Goal: Transaction & Acquisition: Purchase product/service

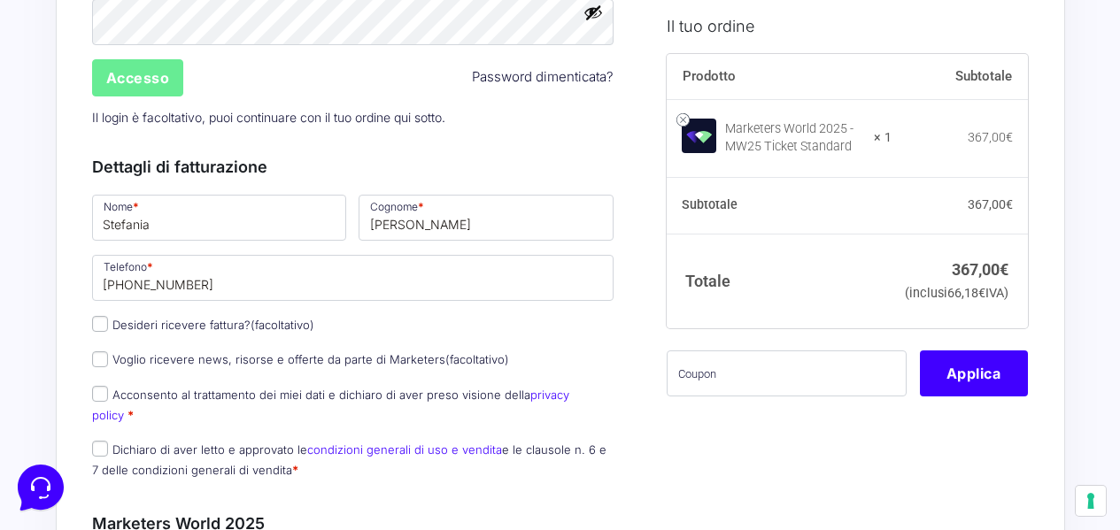
scroll to position [266, 0]
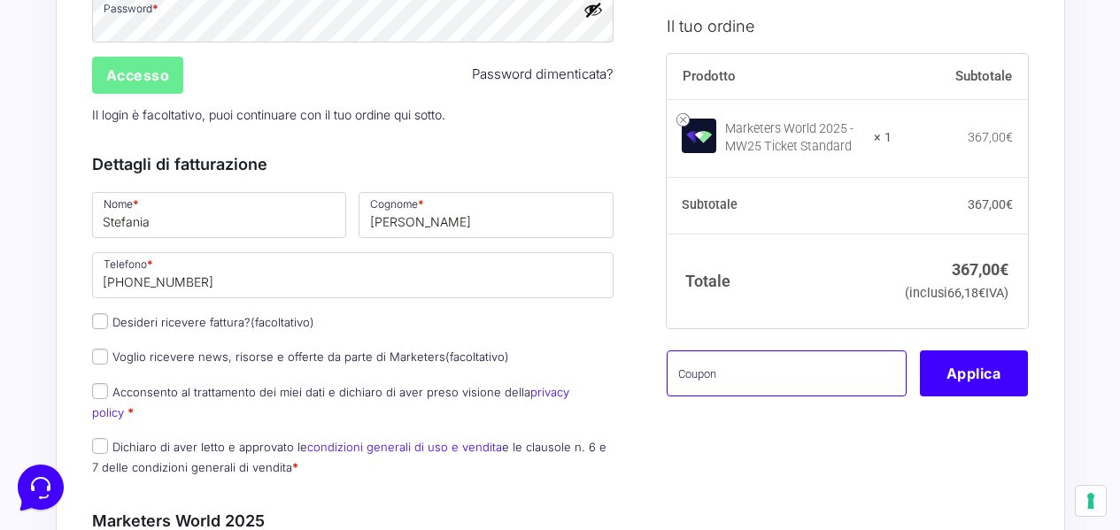
click at [774, 396] on input "text" at bounding box center [787, 374] width 240 height 46
type input "B"
click at [775, 397] on input "text" at bounding box center [787, 374] width 240 height 46
paste input "MW25BRAINLAB"
type input "MW25BRAINLAB"
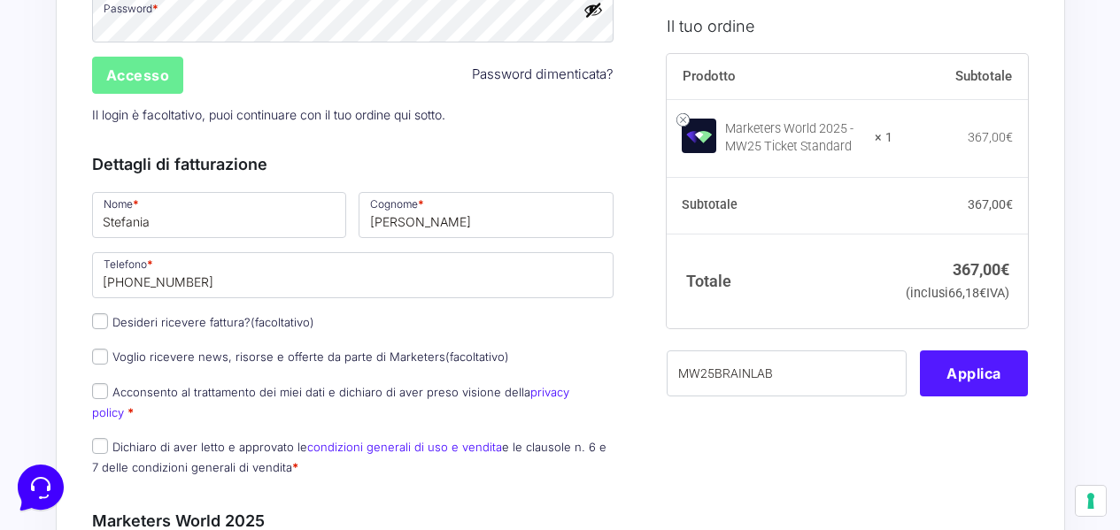
click at [951, 397] on button "Applica" at bounding box center [974, 374] width 108 height 46
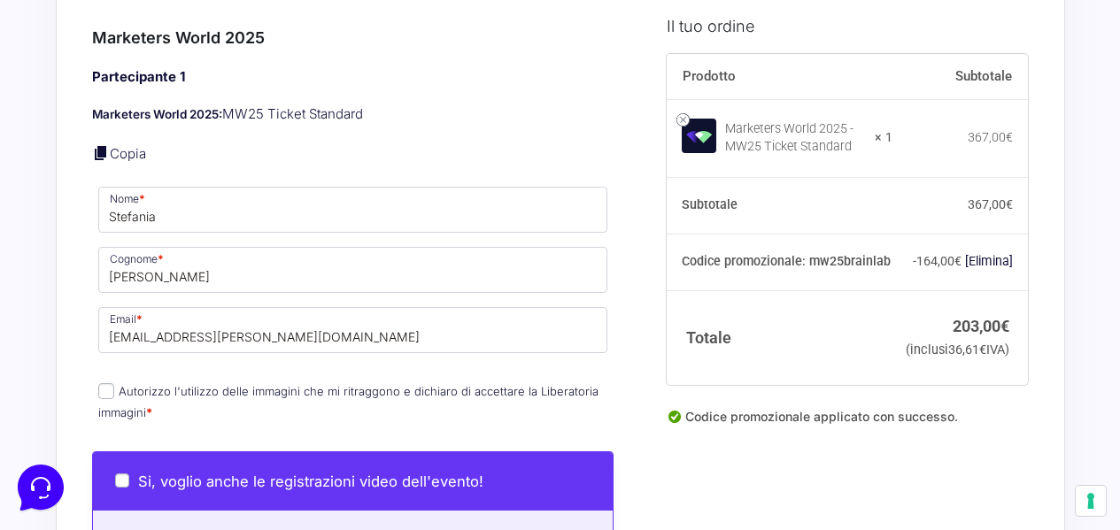
scroll to position [885, 0]
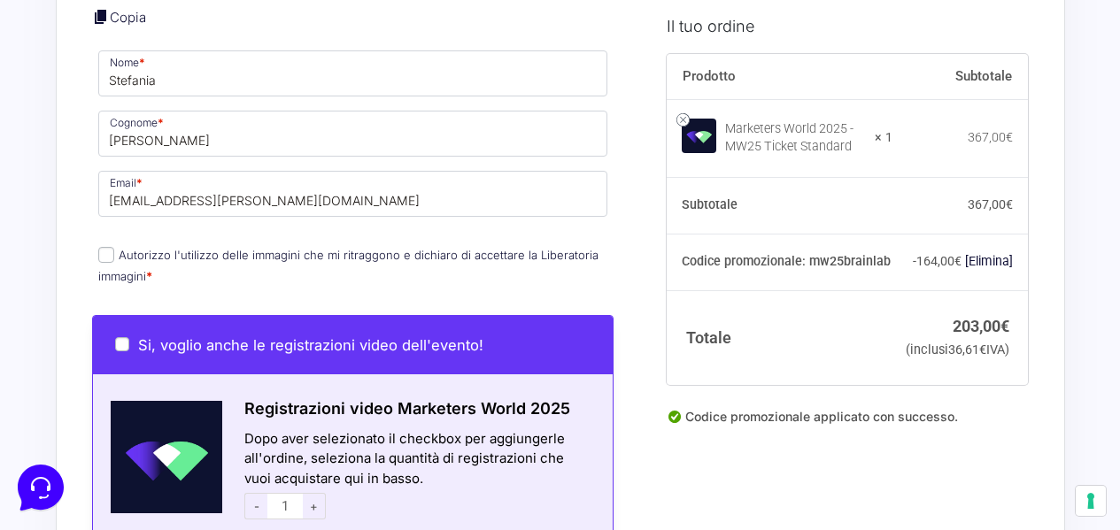
click at [264, 248] on label "Autorizzo l'utilizzo delle immagini che mi ritraggono e dichiaro di accettare l…" at bounding box center [348, 265] width 500 height 35
click at [114, 247] on input "Autorizzo l'utilizzo delle immagini che mi ritraggono e dichiaro di accettare l…" at bounding box center [106, 255] width 16 height 16
checkbox input "true"
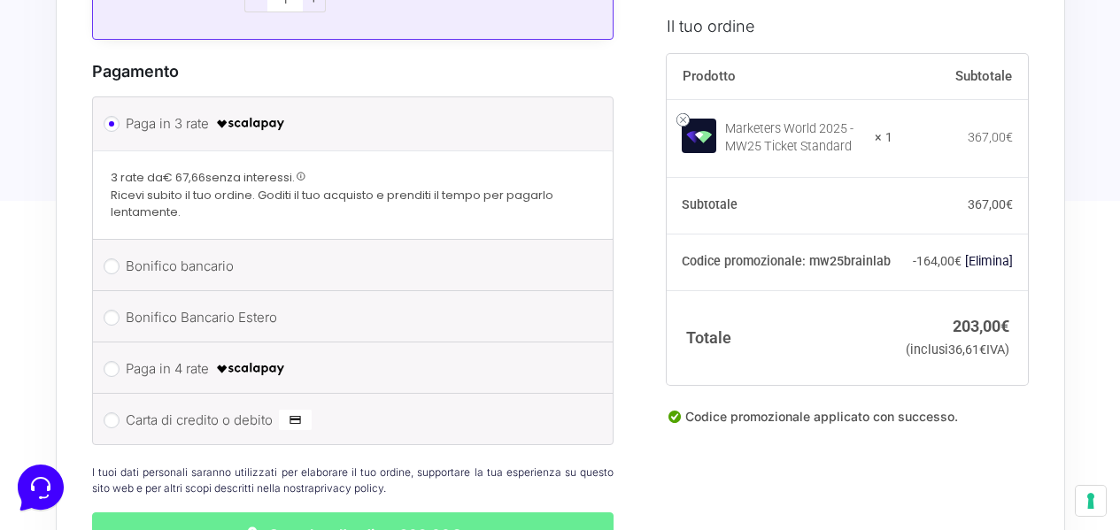
scroll to position [1770, 0]
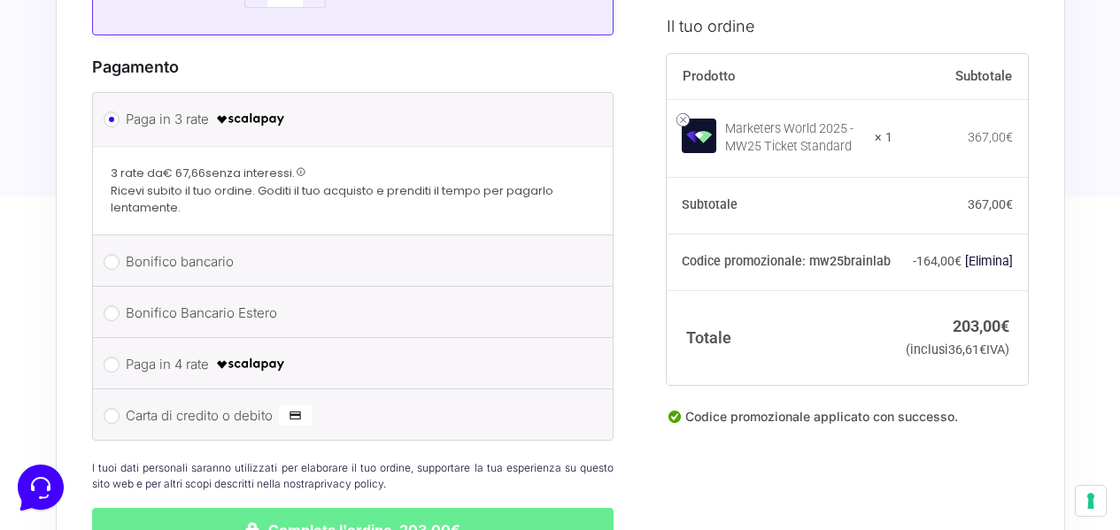
click at [163, 351] on label "Paga in 4 rate" at bounding box center [350, 364] width 449 height 27
click at [119, 357] on input "Paga in 4 rate" at bounding box center [112, 365] width 16 height 16
radio input "true"
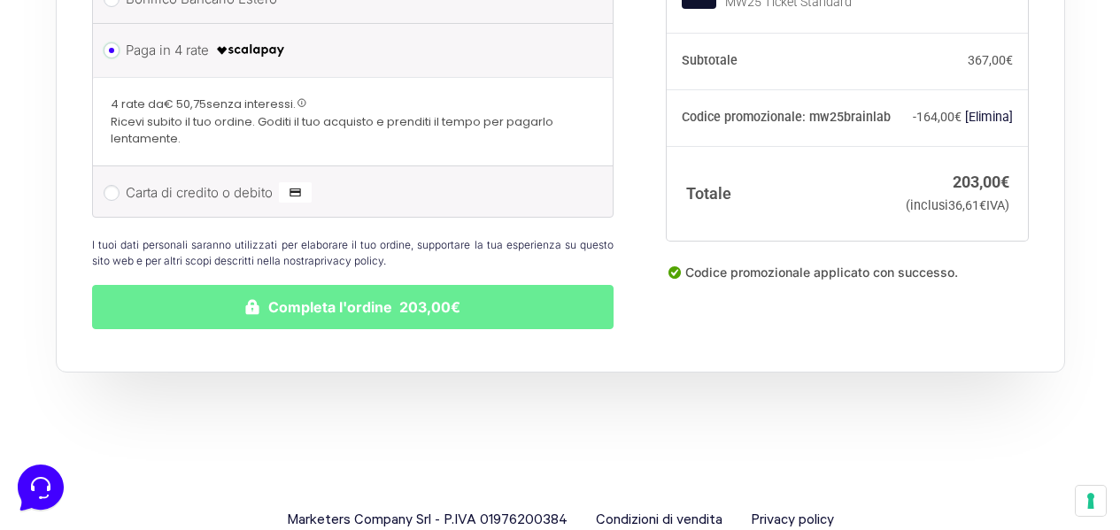
scroll to position [2021, 0]
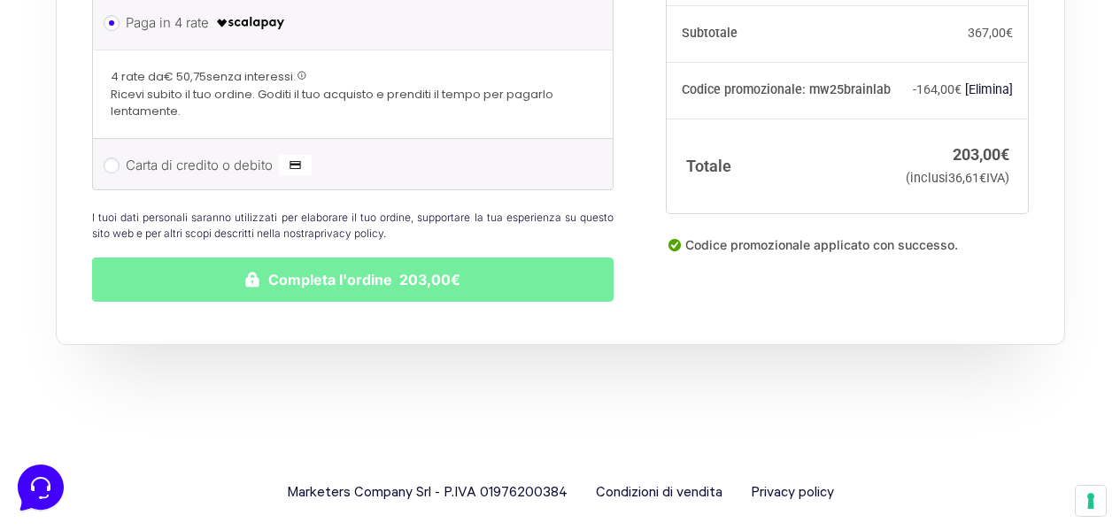
click at [360, 261] on button "Completa l'ordine 203,00€" at bounding box center [353, 280] width 522 height 44
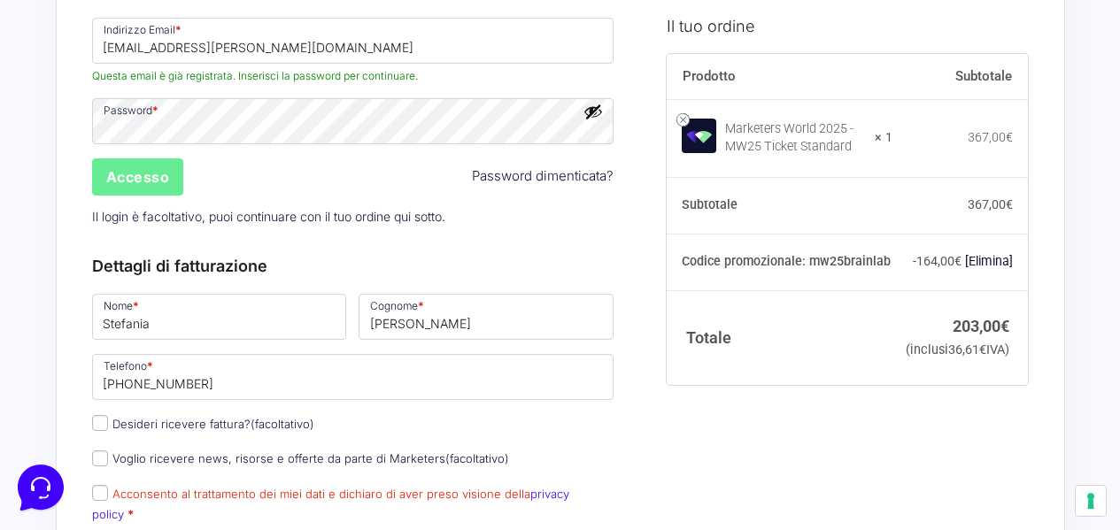
scroll to position [565, 0]
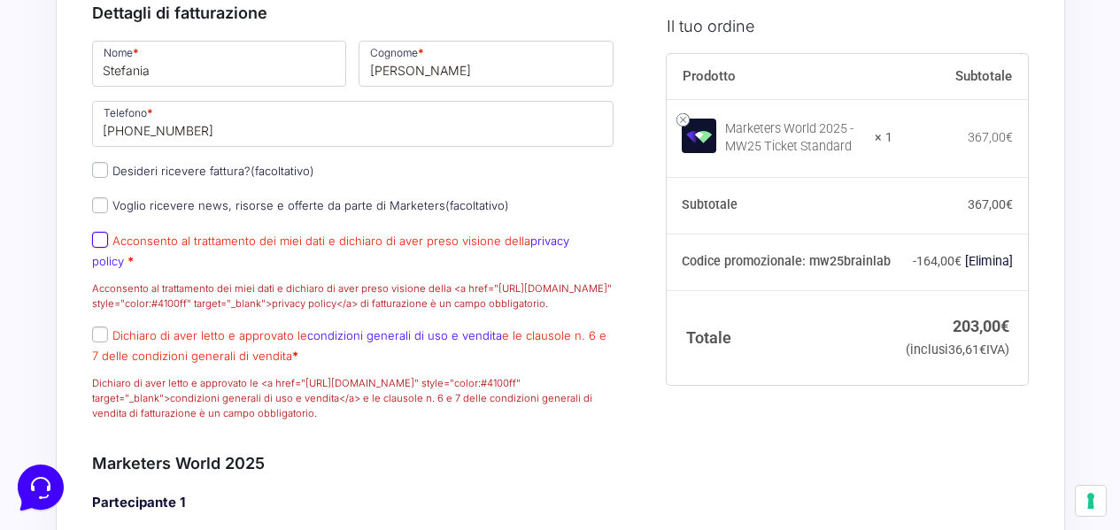
click at [96, 248] on input "Acconsento al trattamento dei miei dati e dichiaro di aver preso visione della …" at bounding box center [100, 240] width 16 height 16
checkbox input "true"
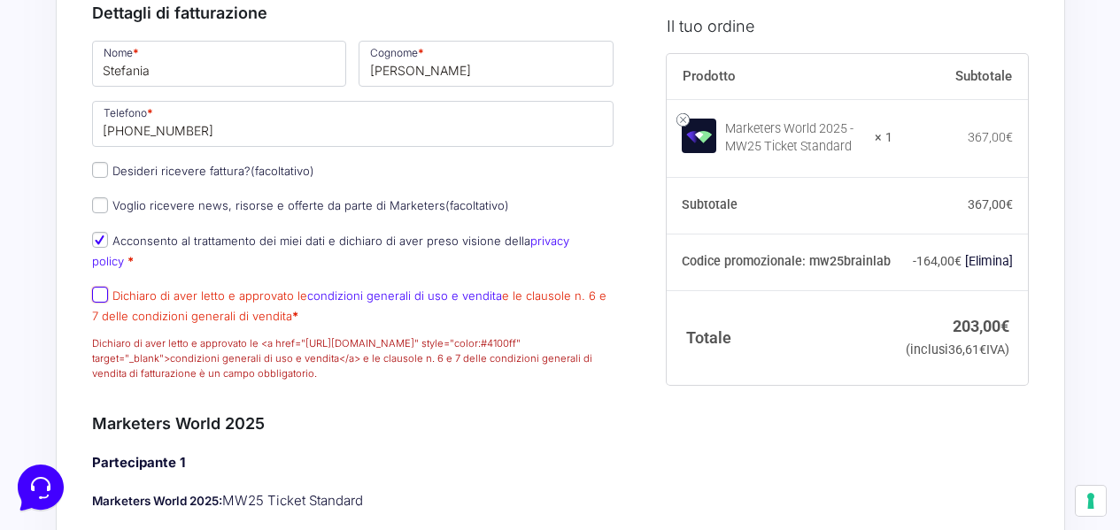
click at [97, 296] on input "Dichiaro di aver letto e approvato le condizioni generali di uso e vendita e le…" at bounding box center [100, 295] width 16 height 16
checkbox input "true"
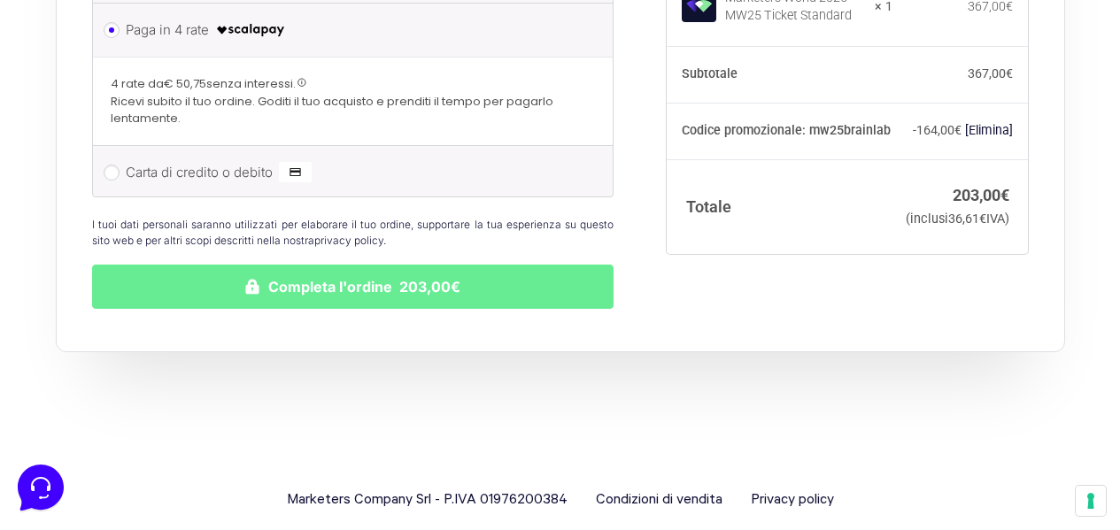
scroll to position [2187, 0]
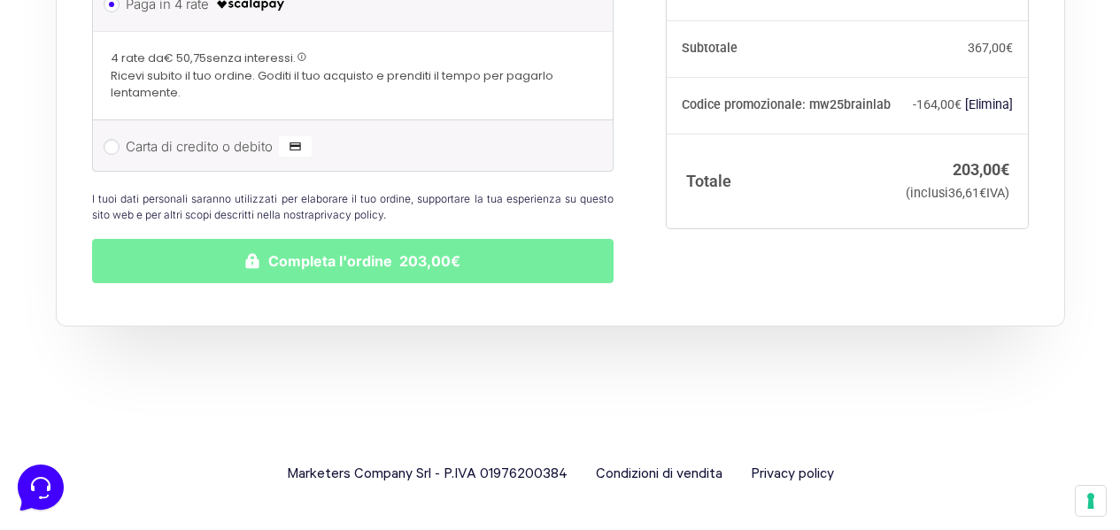
click at [359, 263] on button "Completa l'ordine 203,00€" at bounding box center [353, 261] width 522 height 44
